Goal: Task Accomplishment & Management: Manage account settings

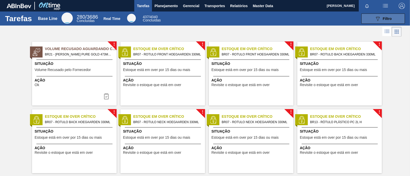
click at [372, 19] on button "089F7B8B-B2A5-4AFE-B5C0-19BA573D28AC Filtro" at bounding box center [383, 19] width 44 height 10
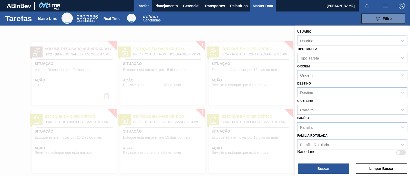
click at [261, 7] on span "Master Data" at bounding box center [262, 6] width 20 height 6
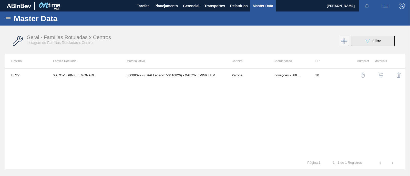
click at [365, 40] on icon "089F7B8B-B2A5-4AFE-B5C0-19BA573D28AC" at bounding box center [367, 41] width 6 height 6
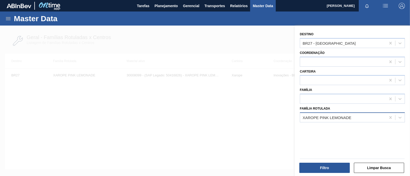
click at [367, 119] on div "XAROPE PINK LEMONADE" at bounding box center [343, 117] width 86 height 7
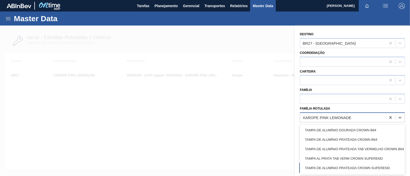
click at [353, 116] on div "XAROPE PINK LEMONADE" at bounding box center [343, 117] width 86 height 7
click at [341, 116] on div "XAROPE PINK LEMONADE" at bounding box center [326, 117] width 49 height 4
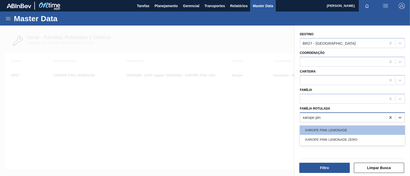
type Rotulada "xarope pink"
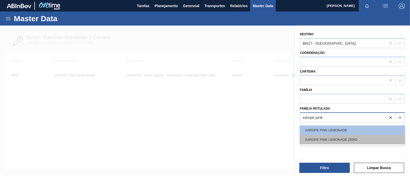
click at [340, 139] on div "XAROPE PINK LEMONADE ZERO" at bounding box center [351, 139] width 105 height 9
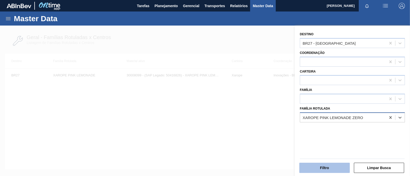
click at [338, 167] on button "Filtro" at bounding box center [324, 168] width 50 height 10
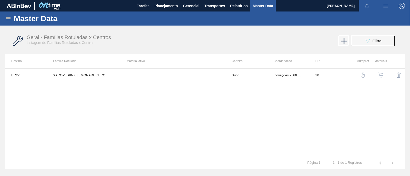
click at [382, 76] on img "button" at bounding box center [380, 75] width 5 height 5
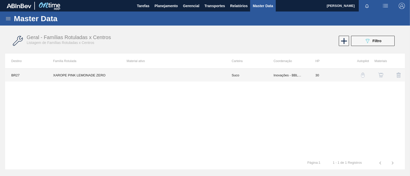
click at [94, 77] on td "XAROPE PINK LEMONADE ZERO" at bounding box center [83, 75] width 73 height 13
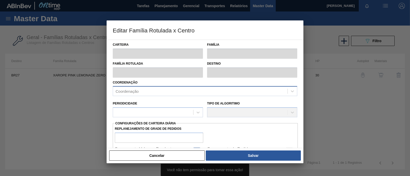
type input "Suco"
type input "XAROPE PINK LEMONADE ZERO"
type input "BR27 - [GEOGRAPHIC_DATA]"
type input "30"
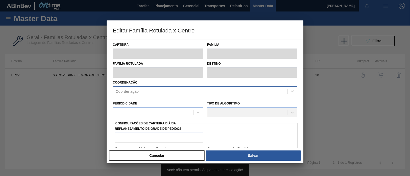
type input "0"
type input "100"
type input "0,000"
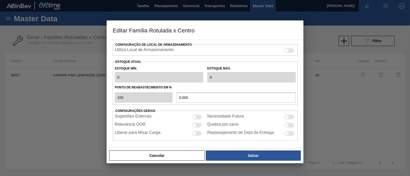
scroll to position [118, 0]
click at [196, 116] on div at bounding box center [197, 117] width 10 height 5
click at [197, 115] on div at bounding box center [199, 117] width 4 height 4
checkbox input "false"
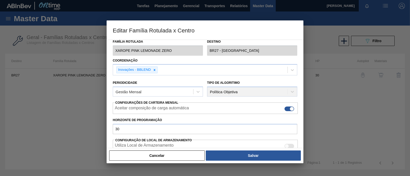
scroll to position [0, 0]
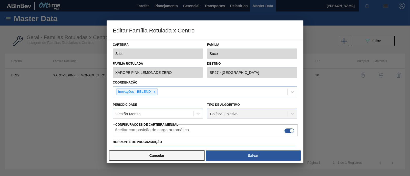
click at [169, 156] on button "Cancelar" at bounding box center [156, 156] width 95 height 10
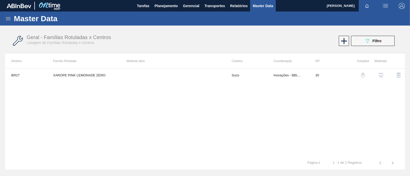
click at [380, 76] on img "button" at bounding box center [380, 75] width 5 height 5
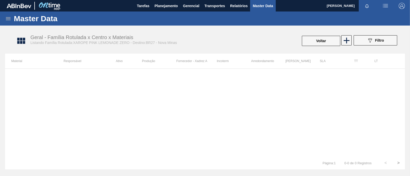
click at [239, 62] on th "Incoterm" at bounding box center [227, 61] width 34 height 15
drag, startPoint x: 184, startPoint y: 88, endPoint x: 145, endPoint y: 83, distance: 38.6
click at [181, 88] on div at bounding box center [204, 113] width 399 height 88
drag, startPoint x: 144, startPoint y: 83, endPoint x: 102, endPoint y: 63, distance: 47.1
click at [144, 83] on div at bounding box center [204, 113] width 399 height 88
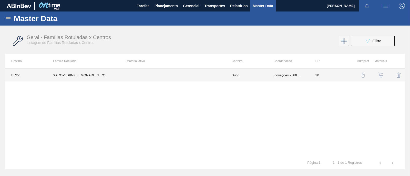
click at [90, 76] on td "XAROPE PINK LEMONADE ZERO" at bounding box center [83, 75] width 73 height 13
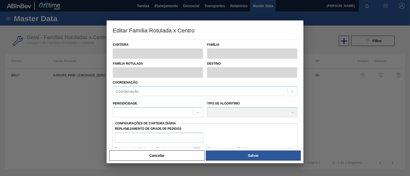
type input "Suco"
type input "XAROPE PINK LEMONADE ZERO"
type input "BR27 - [GEOGRAPHIC_DATA]"
type input "30"
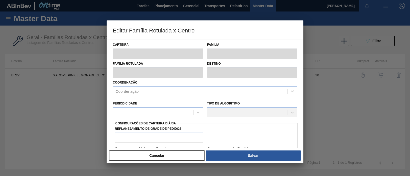
type input "0"
type input "100"
type input "0,000"
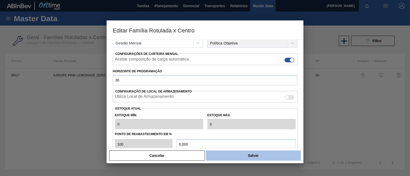
scroll to position [86, 0]
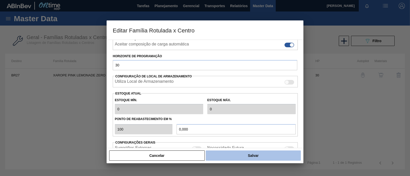
click at [245, 153] on button "Salvar" at bounding box center [253, 156] width 95 height 10
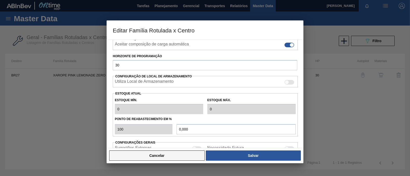
click at [156, 155] on button "Cancelar" at bounding box center [156, 156] width 95 height 10
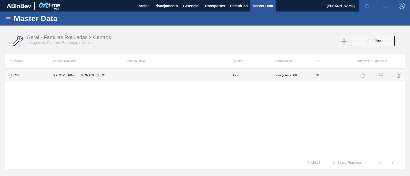
click at [277, 75] on td "Inovações - BBLEND" at bounding box center [288, 75] width 42 height 13
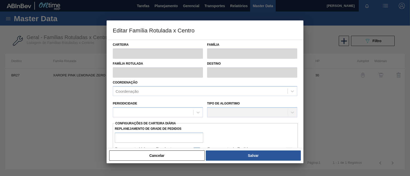
type input "Suco"
type input "XAROPE PINK LEMONADE ZERO"
type input "BR27 - [GEOGRAPHIC_DATA]"
type input "30"
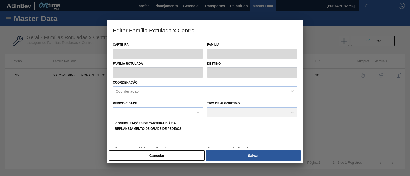
type input "0"
type input "100"
type input "0,000"
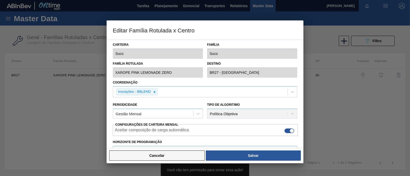
click at [172, 155] on button "Cancelar" at bounding box center [156, 156] width 95 height 10
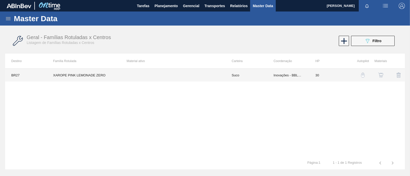
click at [104, 78] on td "XAROPE PINK LEMONADE ZERO" at bounding box center [83, 75] width 73 height 13
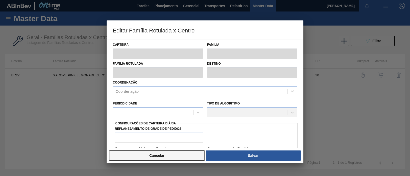
click at [159, 158] on button "Cancelar" at bounding box center [156, 156] width 95 height 10
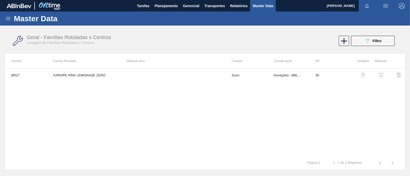
click at [382, 76] on img "button" at bounding box center [380, 75] width 5 height 5
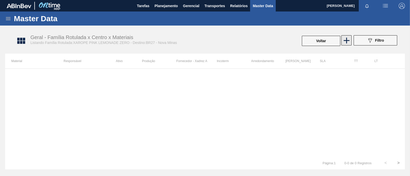
click at [347, 39] on icon at bounding box center [346, 41] width 10 height 10
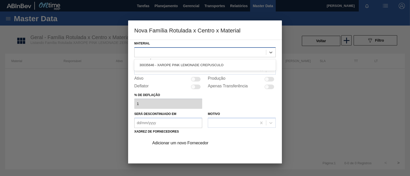
click at [210, 55] on div at bounding box center [199, 52] width 131 height 7
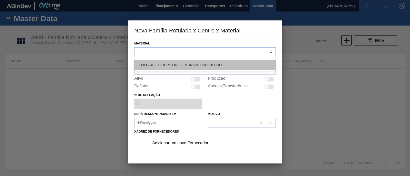
click at [208, 62] on div "30035646 - XAROPE PINK LEMONADE CREPUSCULO" at bounding box center [204, 64] width 141 height 9
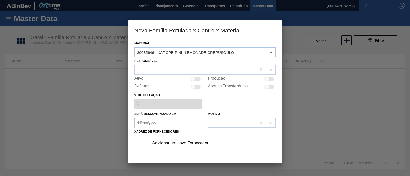
click at [207, 64] on div "Responsável" at bounding box center [204, 65] width 141 height 17
click at [204, 69] on div at bounding box center [195, 69] width 122 height 7
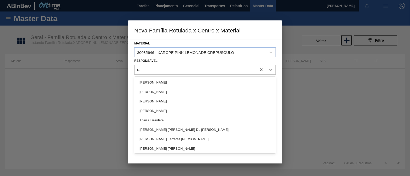
type input "rafa"
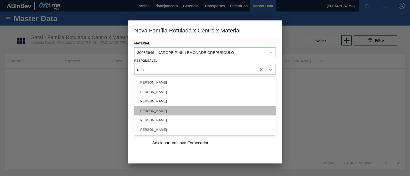
click at [175, 111] on div "[PERSON_NAME]" at bounding box center [204, 110] width 141 height 9
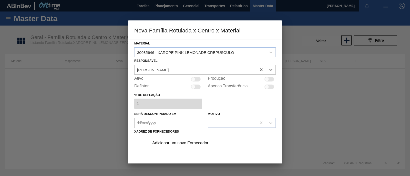
click at [192, 79] on div at bounding box center [193, 79] width 4 height 4
checkbox input "true"
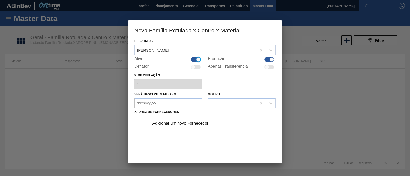
scroll to position [24, 0]
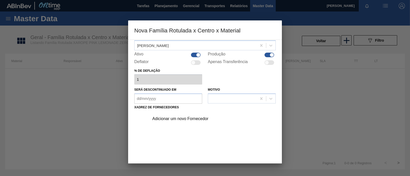
click at [183, 120] on div "Adicionar um novo Fornecedor" at bounding box center [202, 119] width 100 height 5
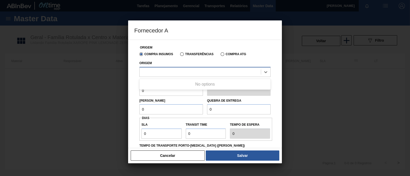
click at [169, 71] on div at bounding box center [199, 71] width 121 height 7
click at [164, 68] on div at bounding box center [204, 72] width 131 height 10
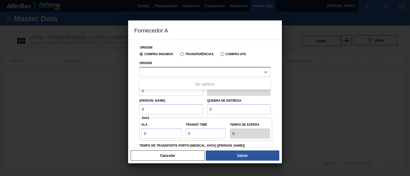
click at [164, 68] on div at bounding box center [204, 72] width 131 height 10
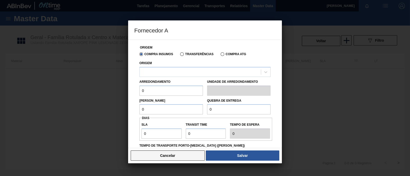
click at [173, 155] on button "Cancelar" at bounding box center [168, 156] width 74 height 10
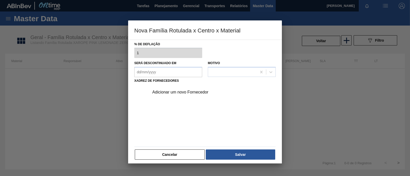
scroll to position [53, 0]
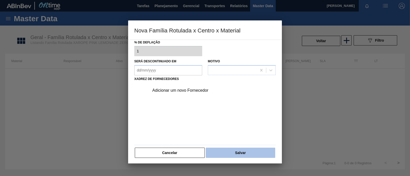
click at [229, 149] on button "Salvar" at bounding box center [240, 153] width 69 height 10
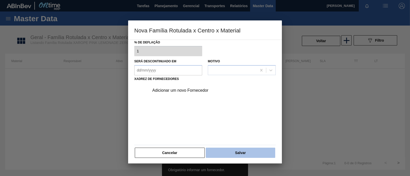
click at [229, 149] on button "Salvar" at bounding box center [240, 153] width 69 height 10
click at [228, 150] on button "Salvar" at bounding box center [240, 153] width 69 height 10
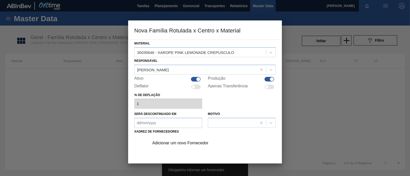
scroll to position [53, 0]
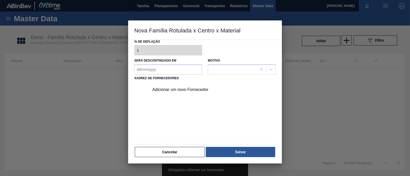
click at [197, 86] on div "Adicionar um novo Fornecedor" at bounding box center [210, 89] width 129 height 13
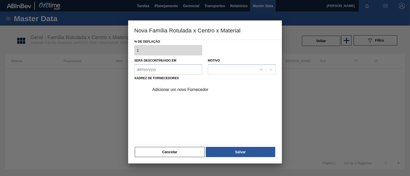
click at [175, 91] on div "Adicionar um novo Fornecedor" at bounding box center [202, 90] width 100 height 5
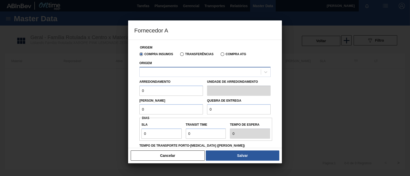
click at [177, 70] on div at bounding box center [199, 71] width 121 height 7
click at [197, 71] on div at bounding box center [199, 71] width 121 height 7
click at [168, 155] on button "Cancelar" at bounding box center [168, 156] width 74 height 10
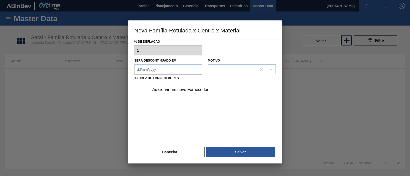
click at [168, 155] on button "Cancelar" at bounding box center [170, 152] width 70 height 10
